Goal: Information Seeking & Learning: Learn about a topic

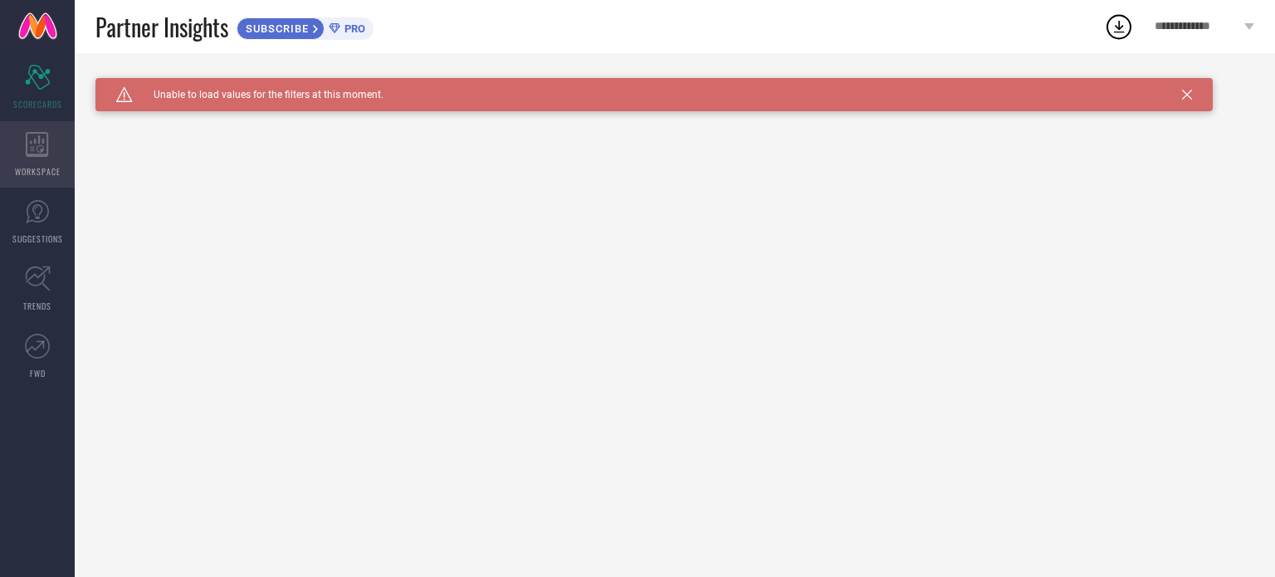
click at [43, 165] on span "WORKSPACE" at bounding box center [38, 171] width 46 height 12
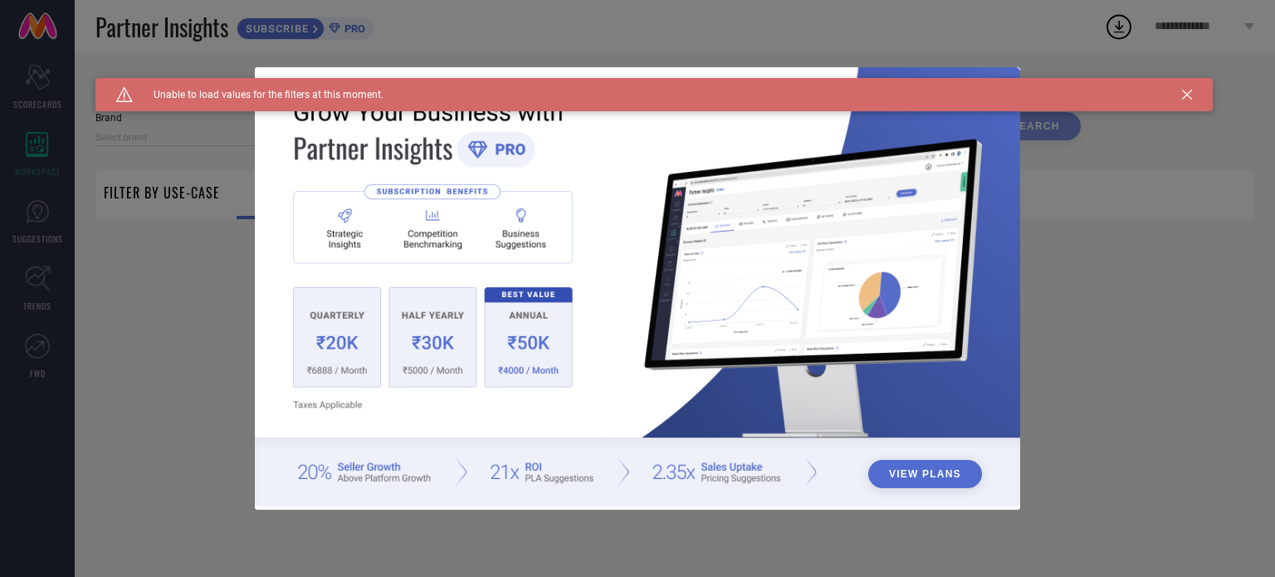
type input "1 STOP FASHION"
type input "All"
click at [933, 232] on img at bounding box center [637, 287] width 765 height 440
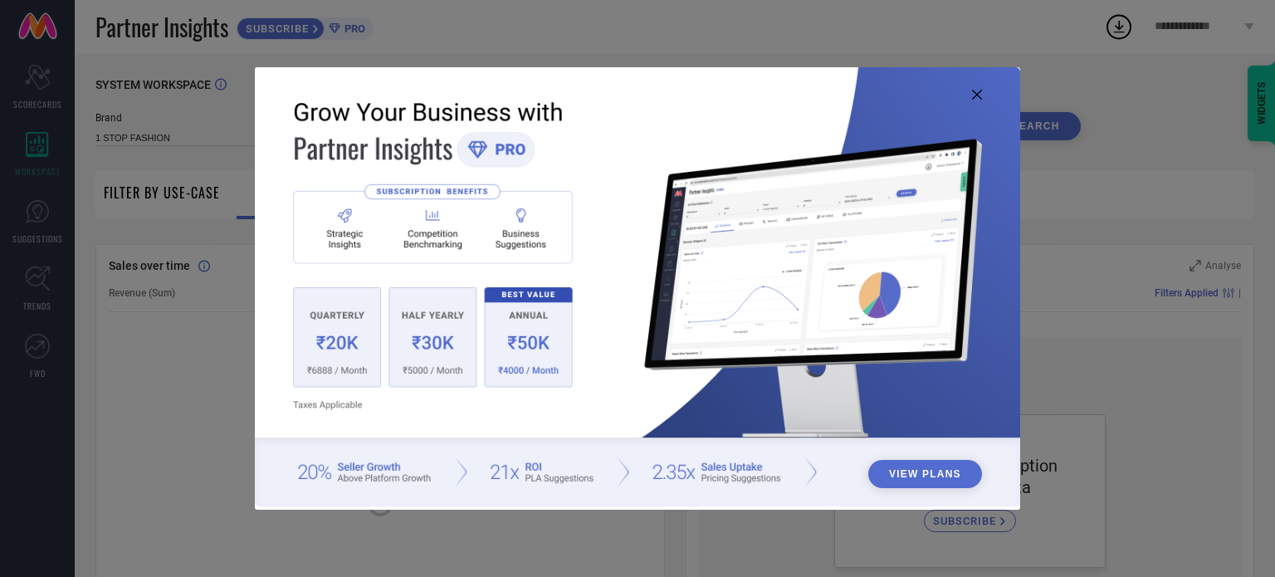
click at [914, 476] on button "View Plans" at bounding box center [925, 474] width 114 height 28
click at [972, 98] on icon at bounding box center [977, 95] width 10 height 10
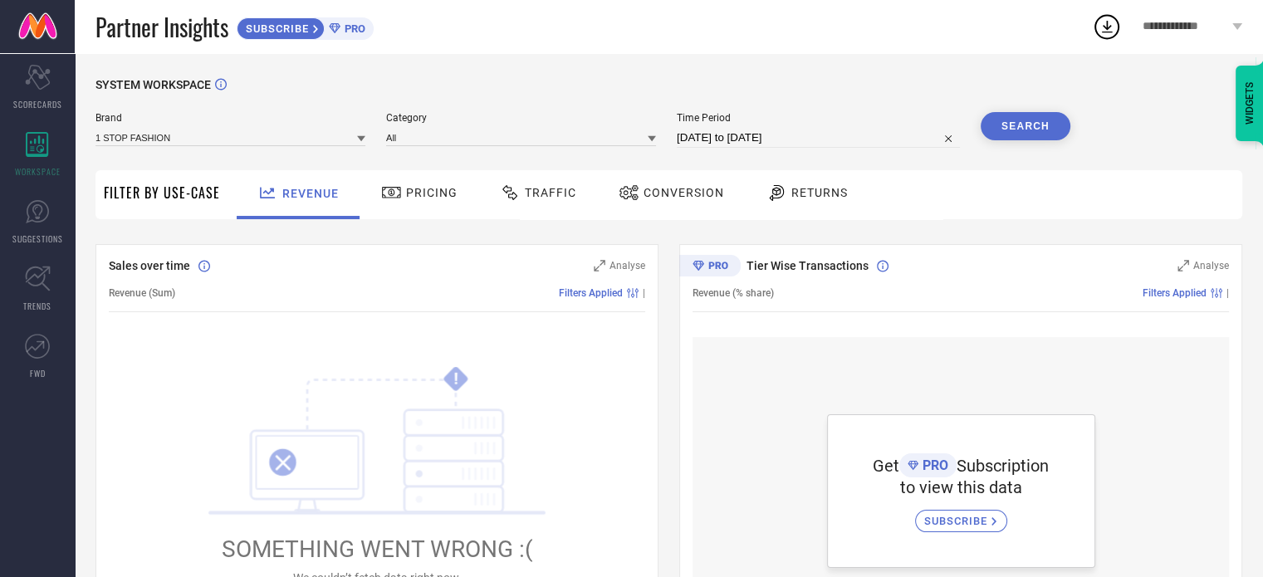
click at [367, 174] on div "Pricing" at bounding box center [419, 194] width 118 height 49
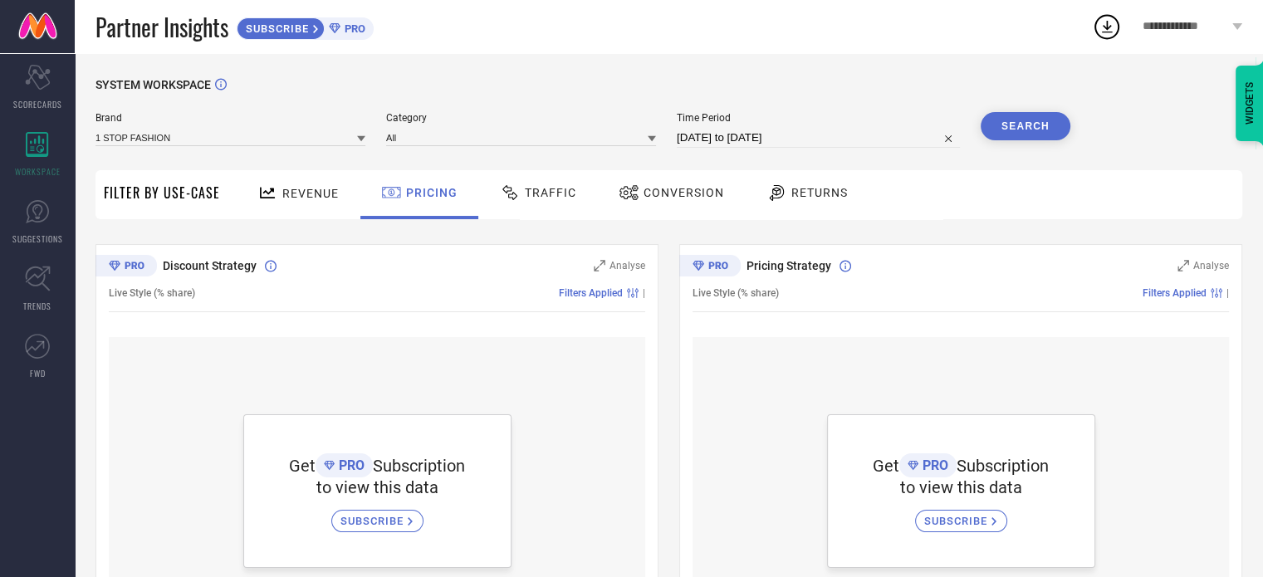
click at [515, 189] on icon at bounding box center [510, 193] width 21 height 20
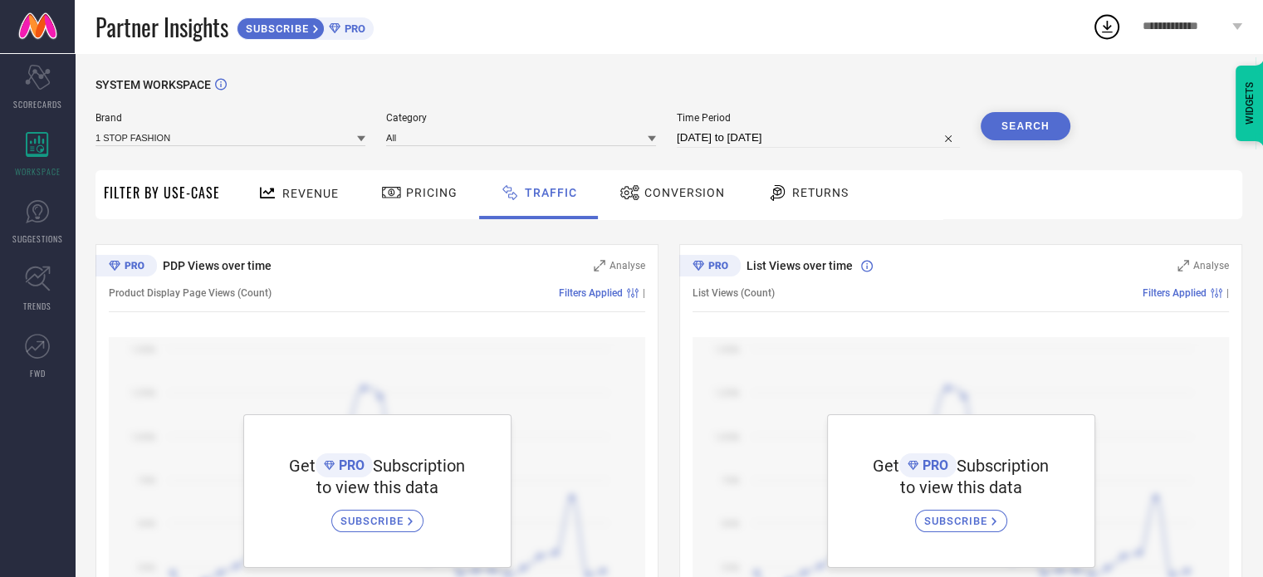
click at [680, 187] on span "Conversion" at bounding box center [684, 192] width 81 height 13
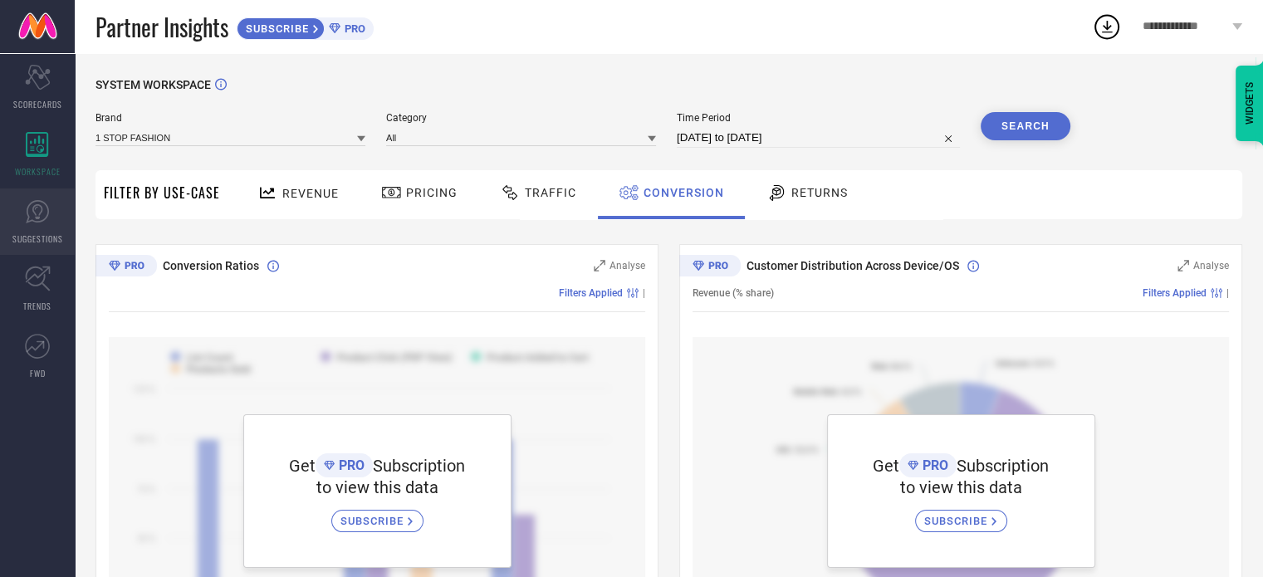
click at [46, 232] on span "SUGGESTIONS" at bounding box center [37, 238] width 51 height 12
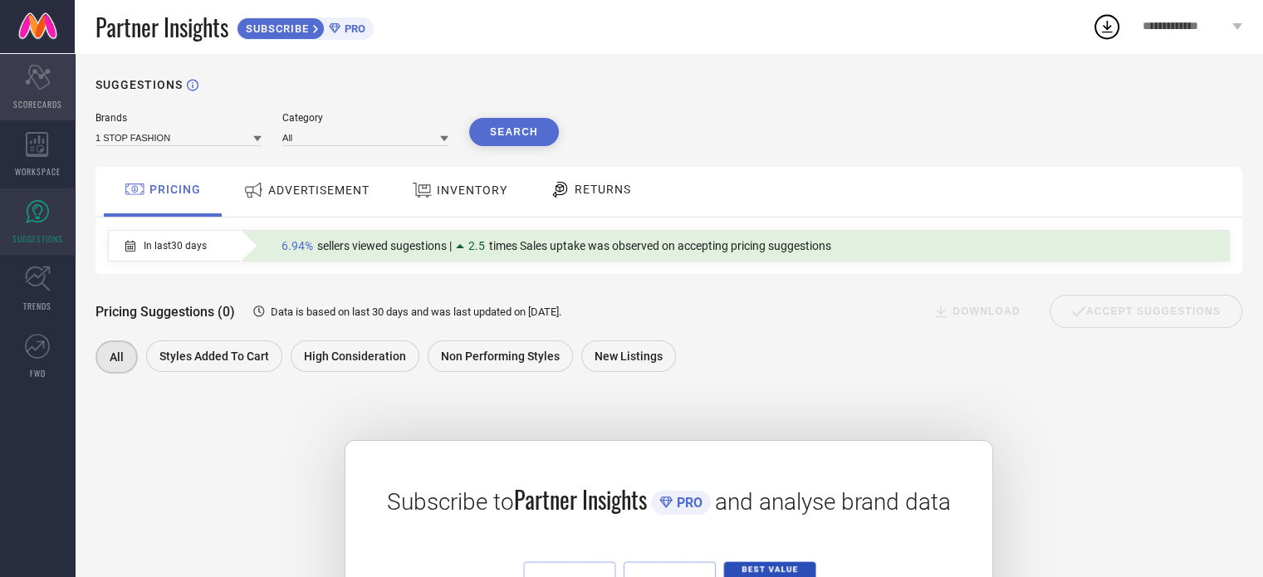
click at [34, 72] on icon at bounding box center [37, 77] width 25 height 25
